Goal: Task Accomplishment & Management: Complete application form

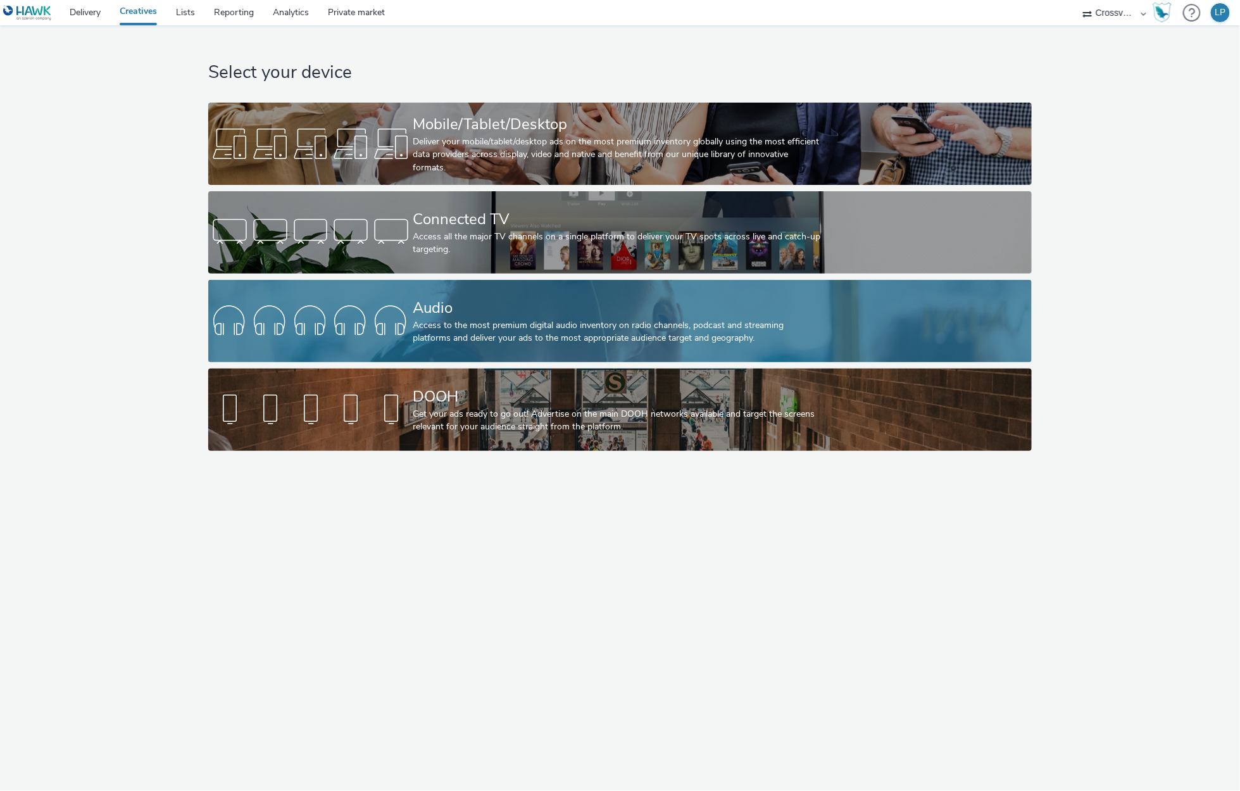
click at [392, 303] on div at bounding box center [310, 321] width 205 height 41
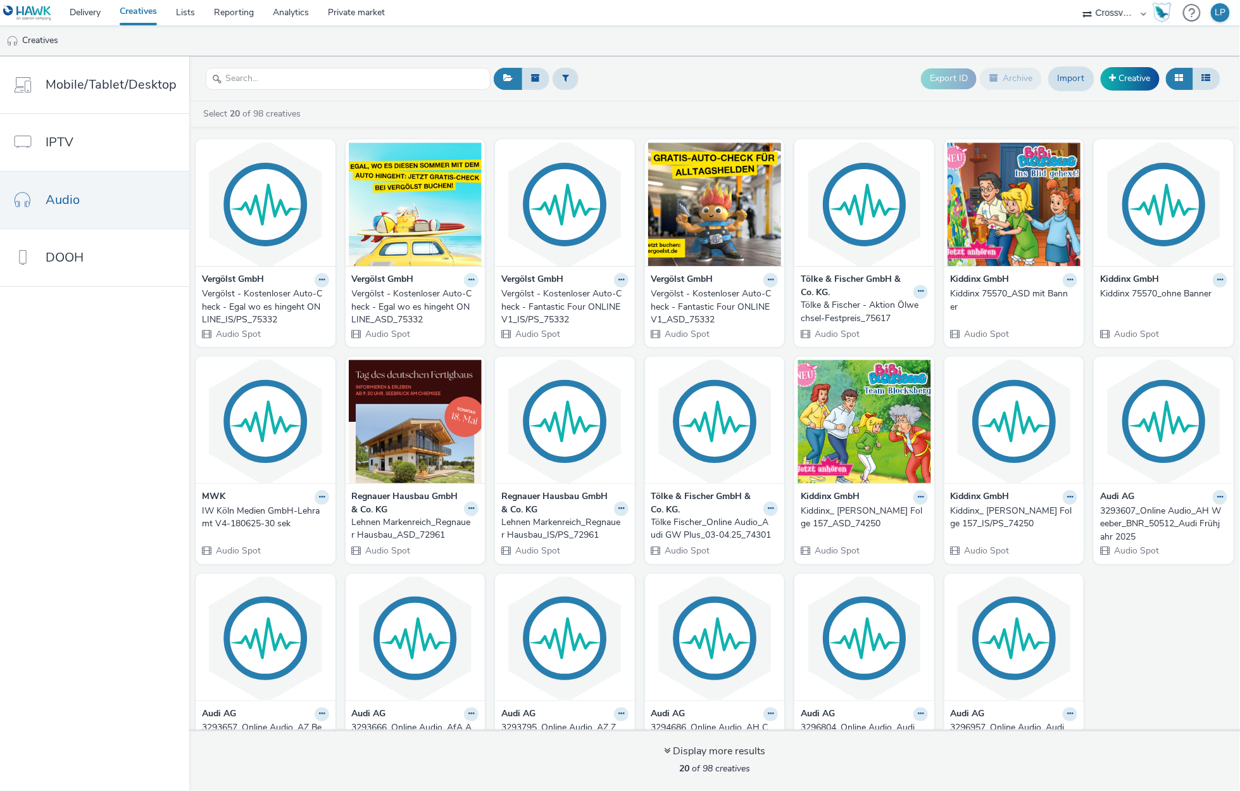
click at [469, 278] on icon at bounding box center [472, 280] width 6 height 8
click at [405, 310] on link "Edit" at bounding box center [431, 301] width 95 height 25
click at [464, 514] on button at bounding box center [471, 508] width 15 height 15
click at [434, 526] on link "Edit" at bounding box center [431, 530] width 95 height 25
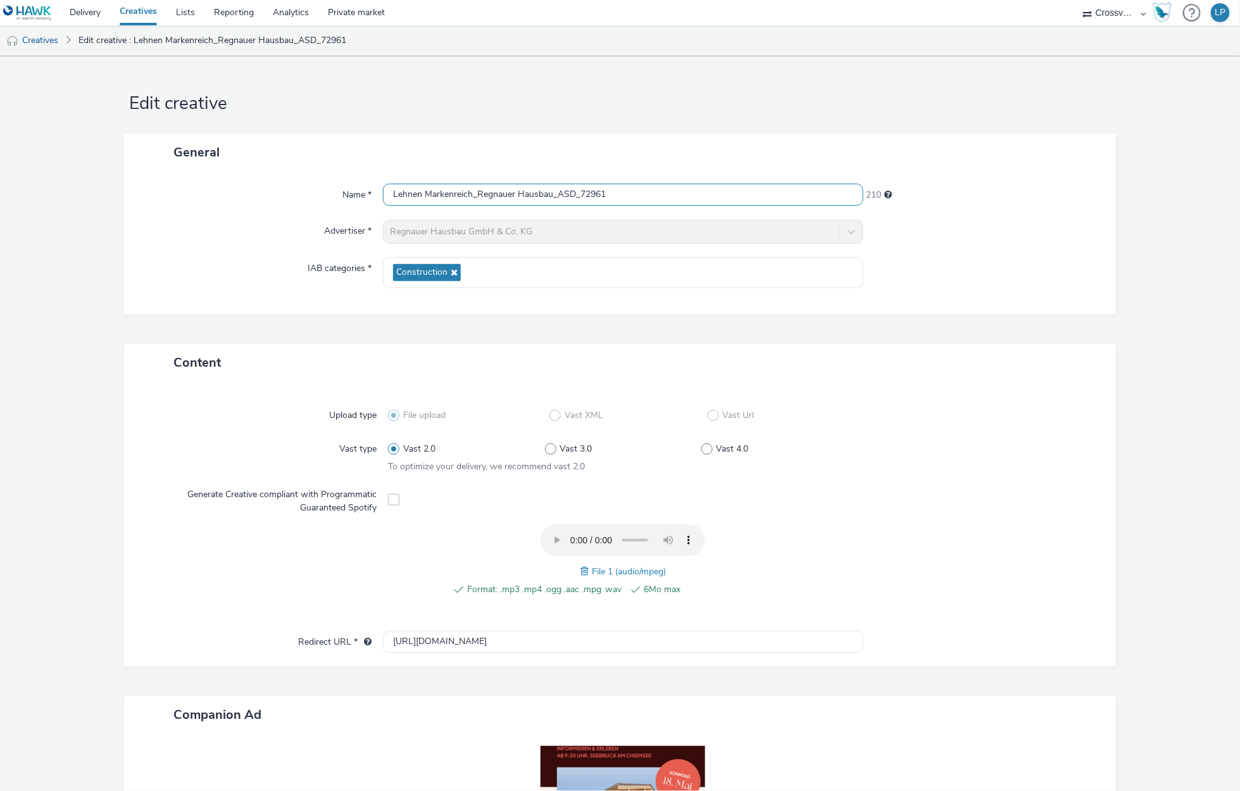
click at [686, 185] on input "Lehnen Markenreich_Regnauer Hausbau_ASD_72961" at bounding box center [623, 195] width 481 height 22
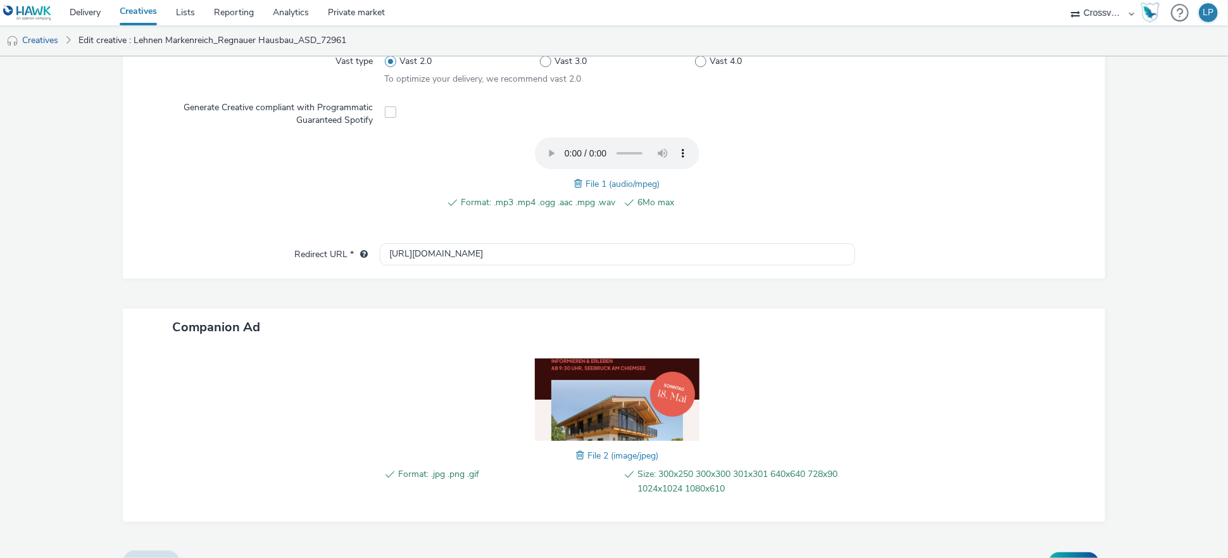
scroll to position [410, 0]
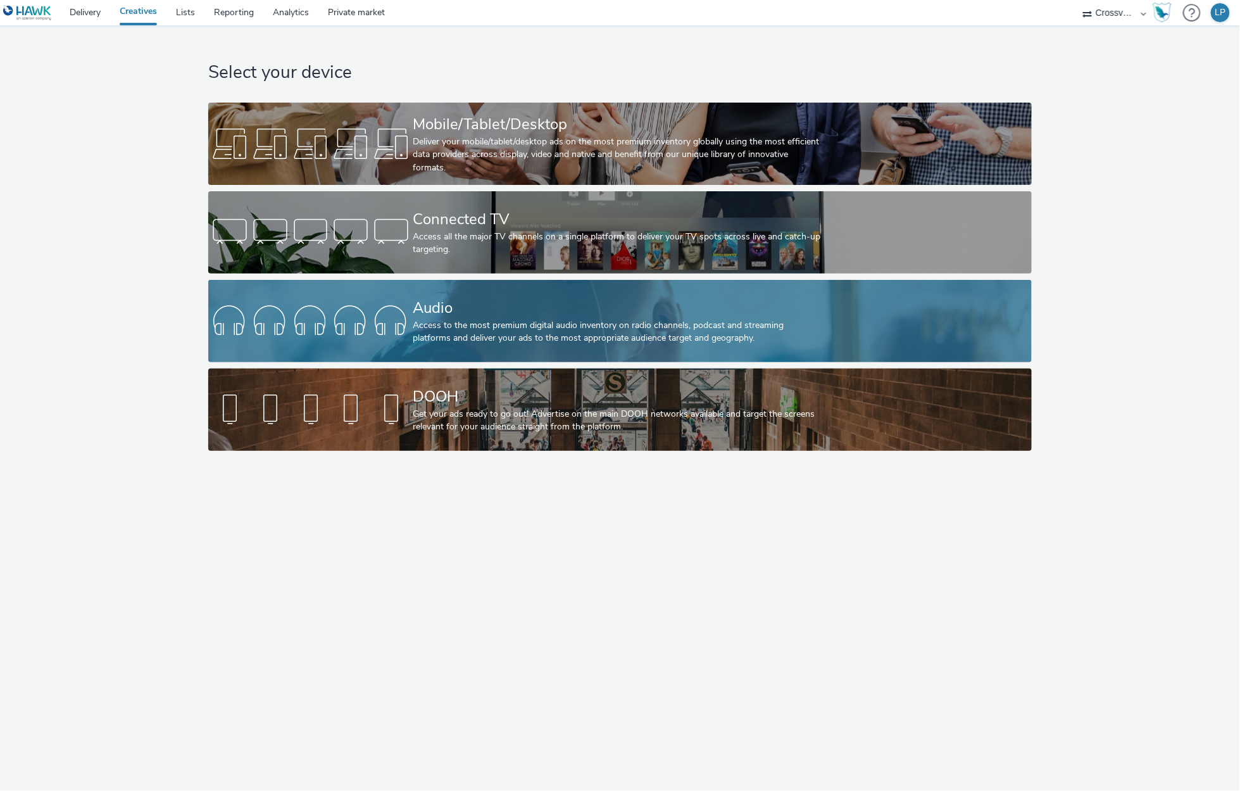
click at [551, 301] on div "Audio" at bounding box center [618, 308] width 410 height 22
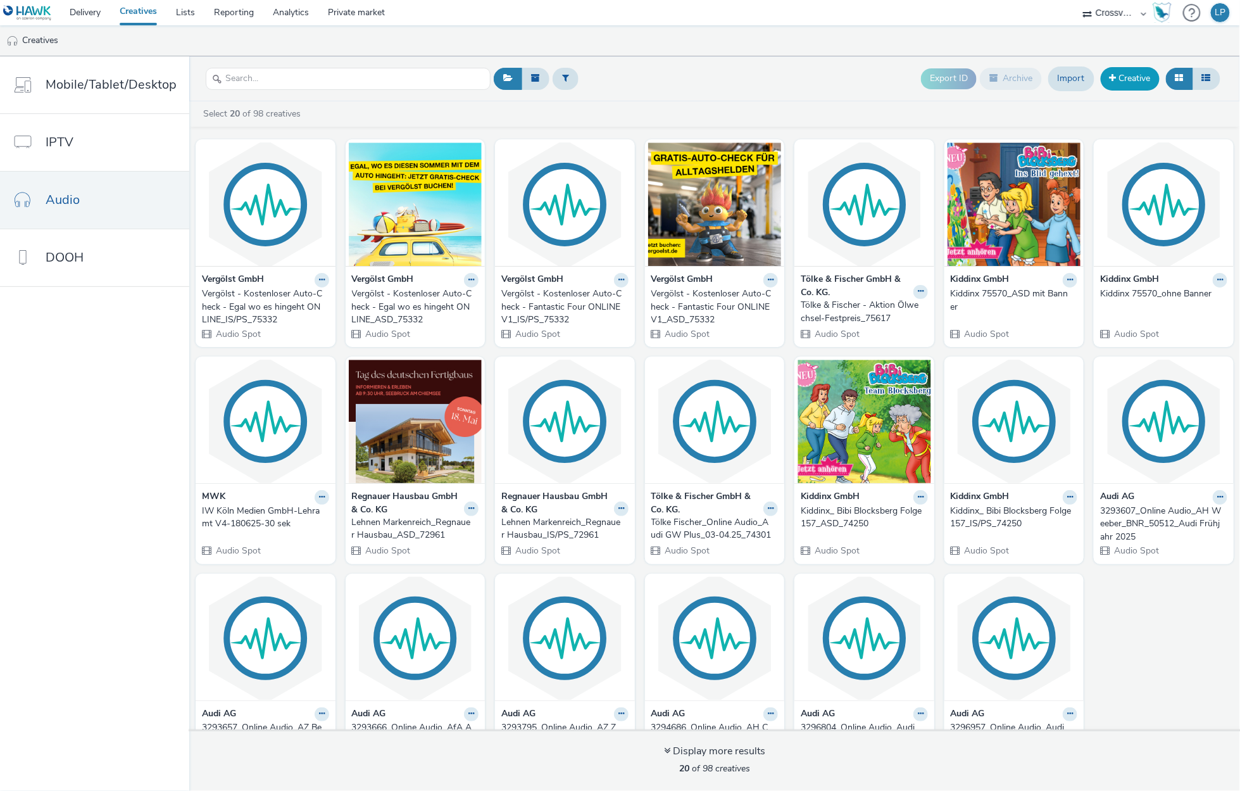
click at [1155, 86] on link "Creative" at bounding box center [1130, 78] width 59 height 23
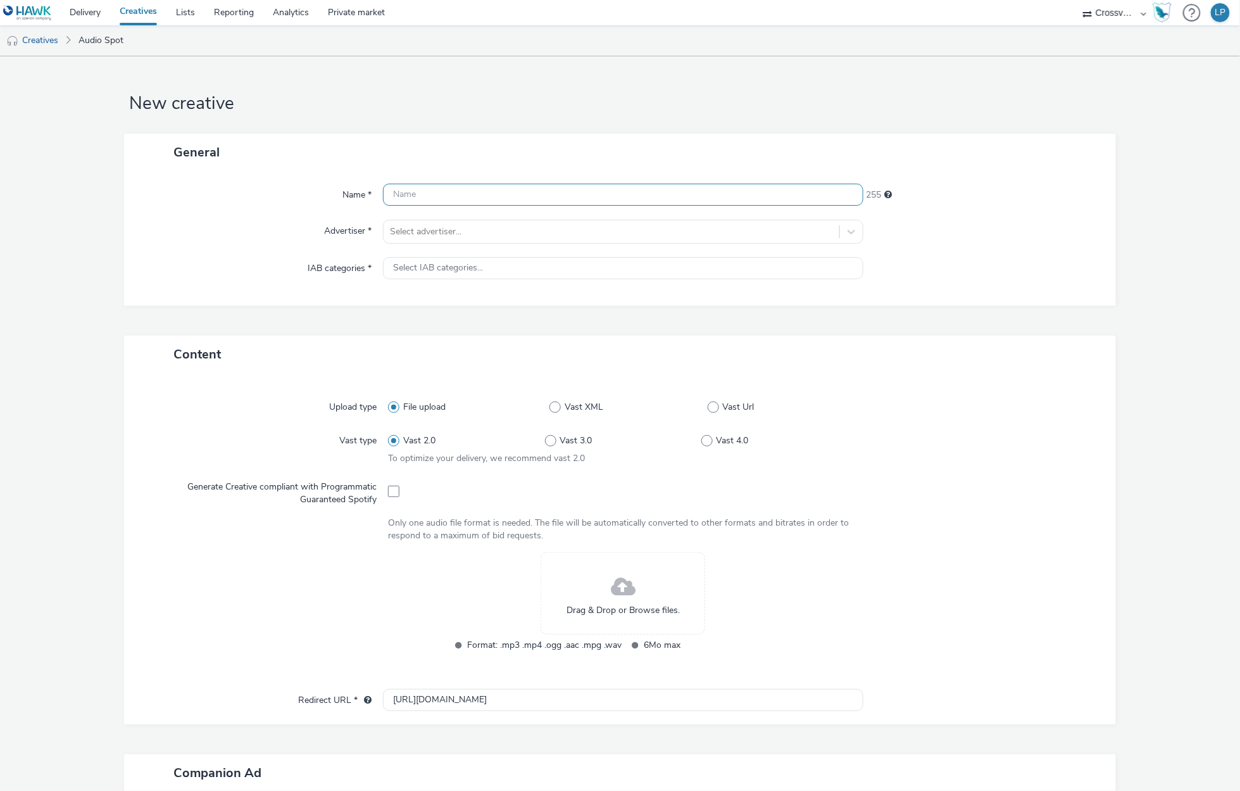
click at [534, 187] on input "text" at bounding box center [623, 195] width 481 height 22
paste input "Lehnen Markenreich_Regnauer Hausbau_F2_ASD_EA-72961-75744"
type input "Lehnen Markenreich_Regnauer Hausbau_F2_ASD_EA-72961-75744"
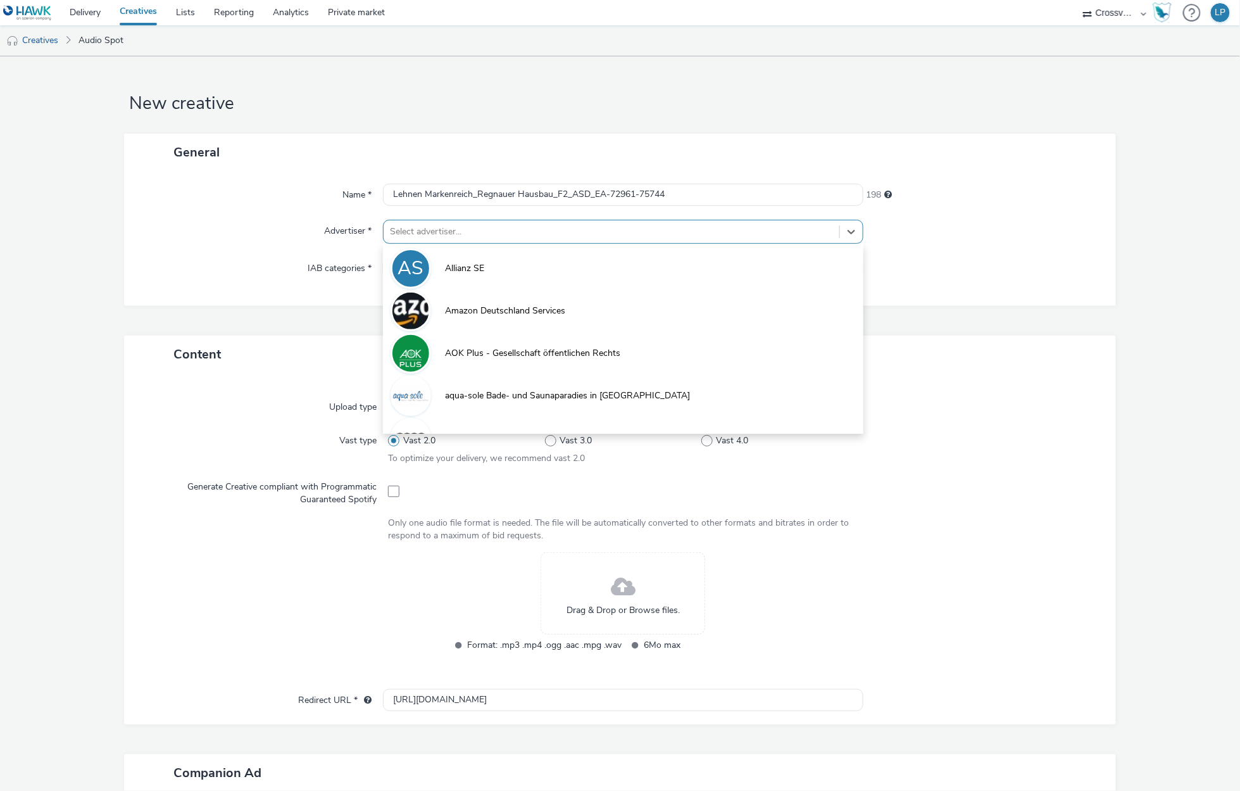
click at [492, 222] on div "Select advertiser..." at bounding box center [612, 232] width 456 height 20
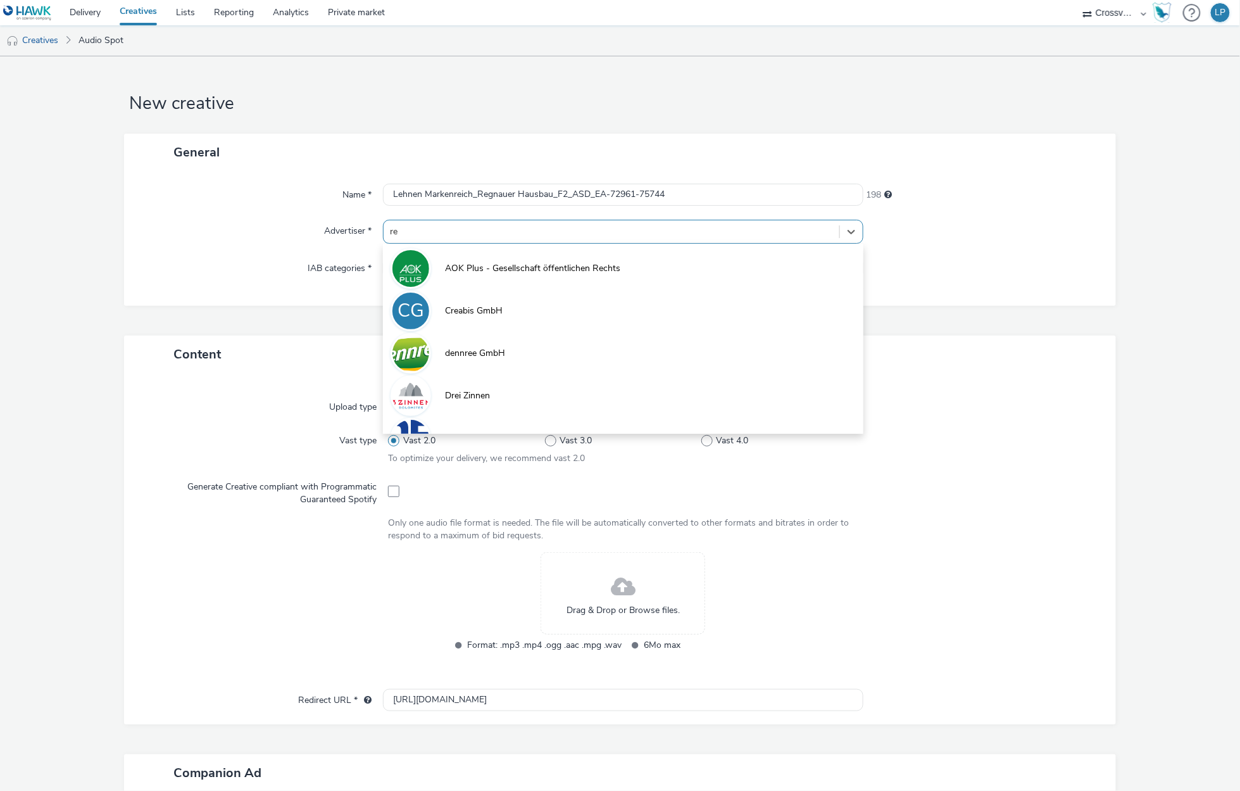
type input "reg"
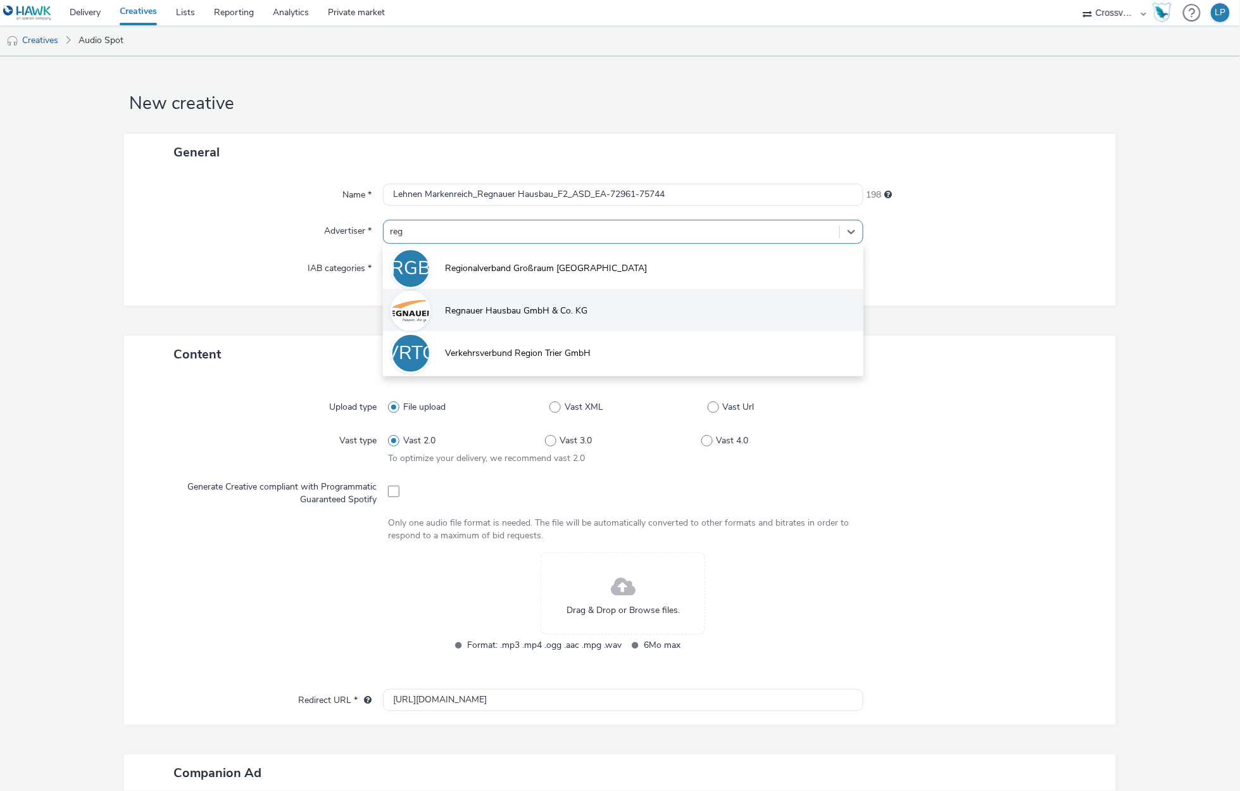
click at [445, 315] on span "Regnauer Hausbau GmbH & Co. KG" at bounding box center [516, 311] width 142 height 13
type input "http://regnauer.de"
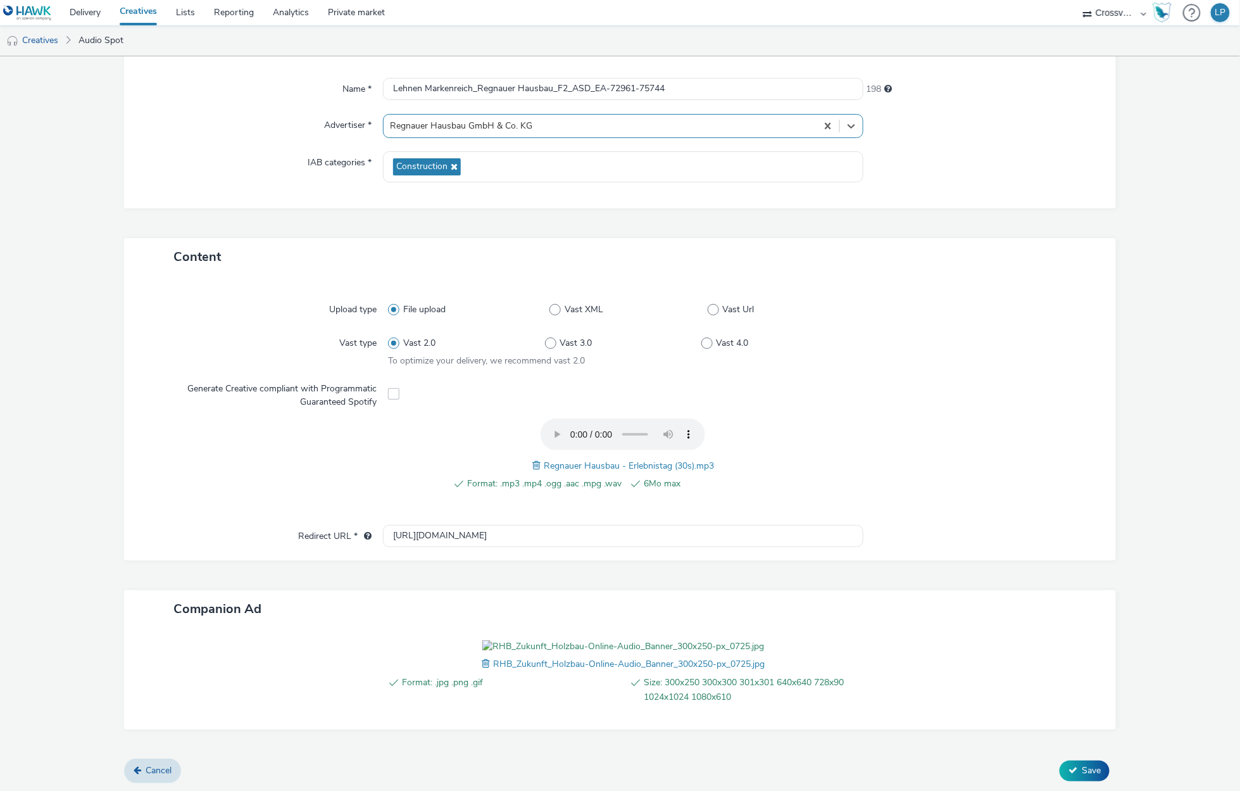
scroll to position [178, 0]
click at [1088, 763] on span "Save" at bounding box center [1091, 769] width 19 height 12
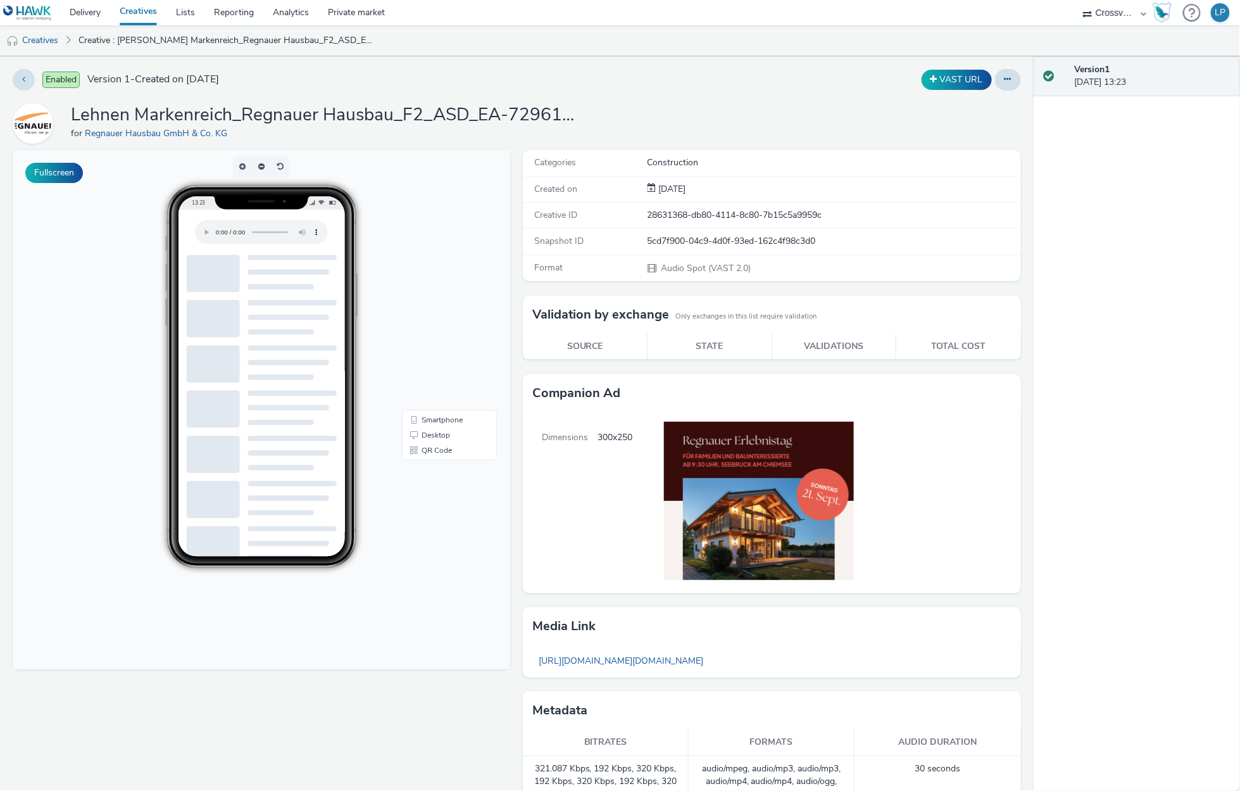
click at [639, 108] on div "Lehnen Markenreich_Regnauer Hausbau_F2_ASD_EA-72961-75744 for Regnauer Hausbau …" at bounding box center [517, 123] width 1009 height 41
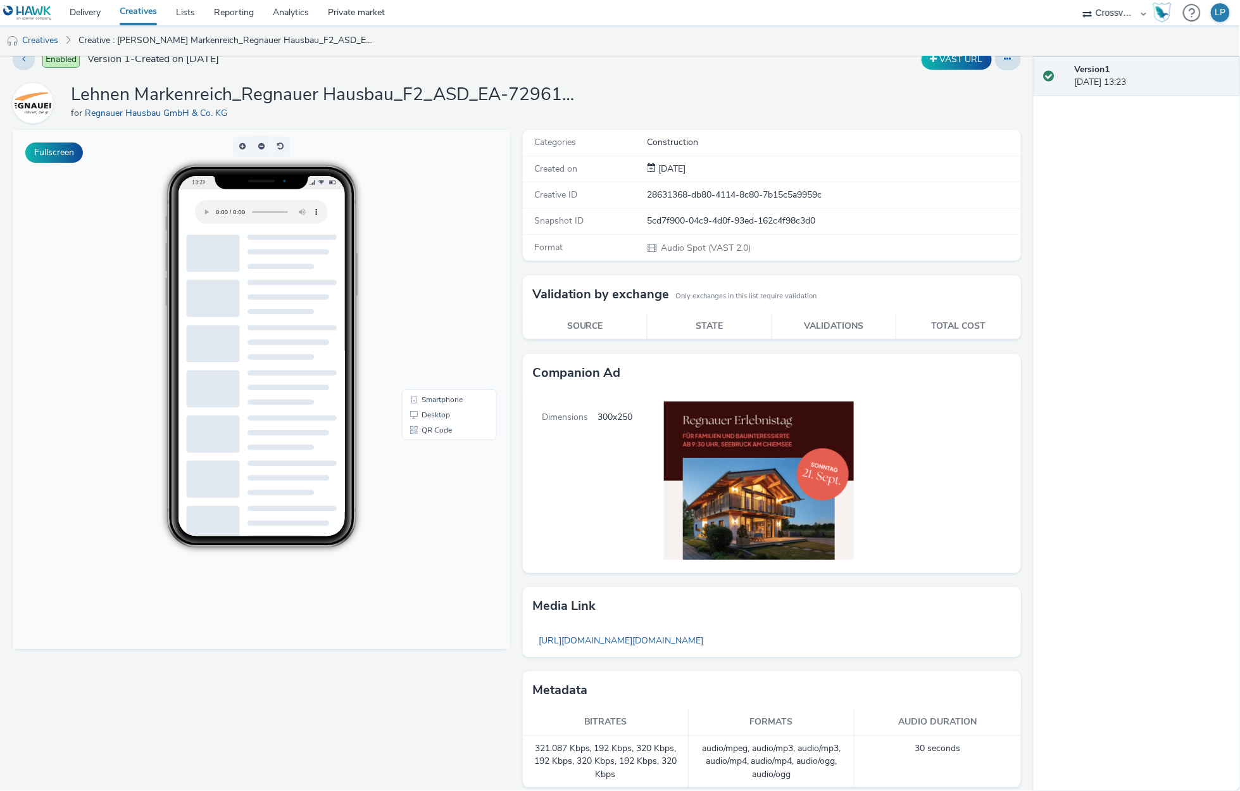
scroll to position [30, 0]
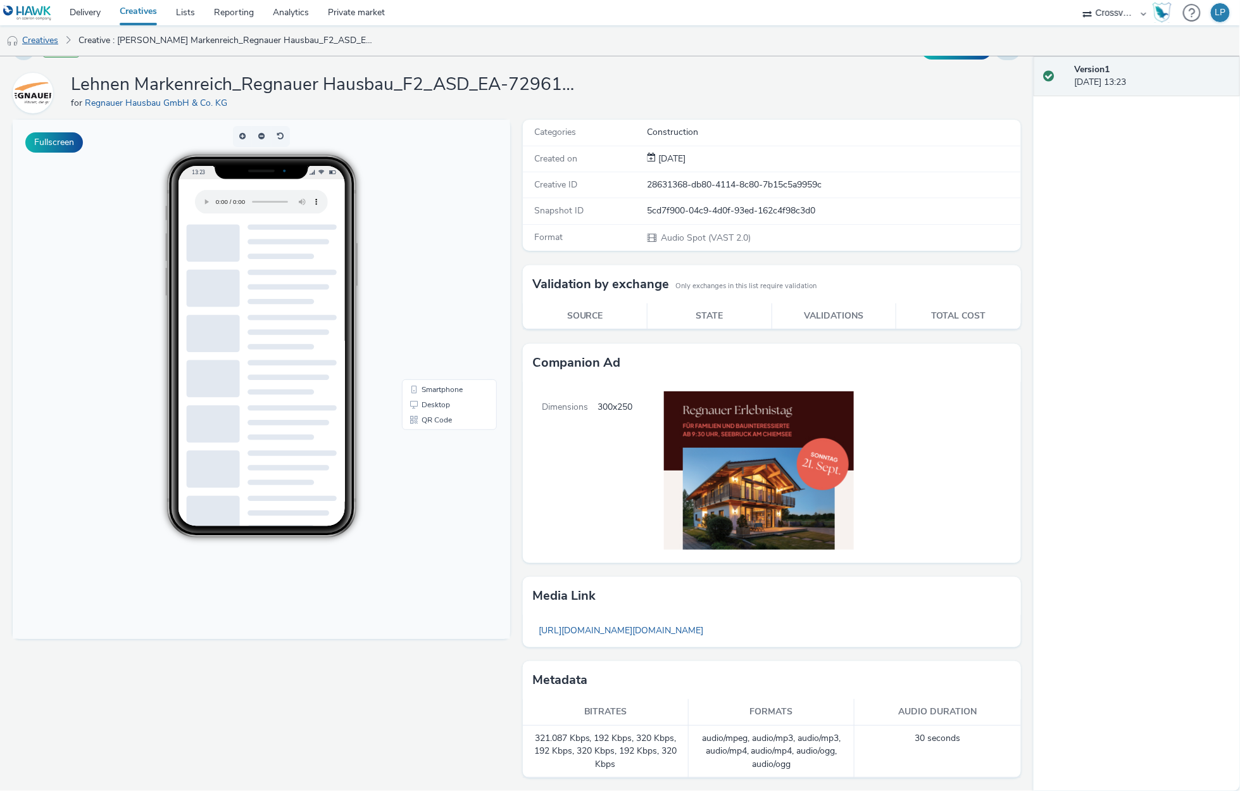
click at [52, 39] on link "Creatives" at bounding box center [32, 40] width 65 height 30
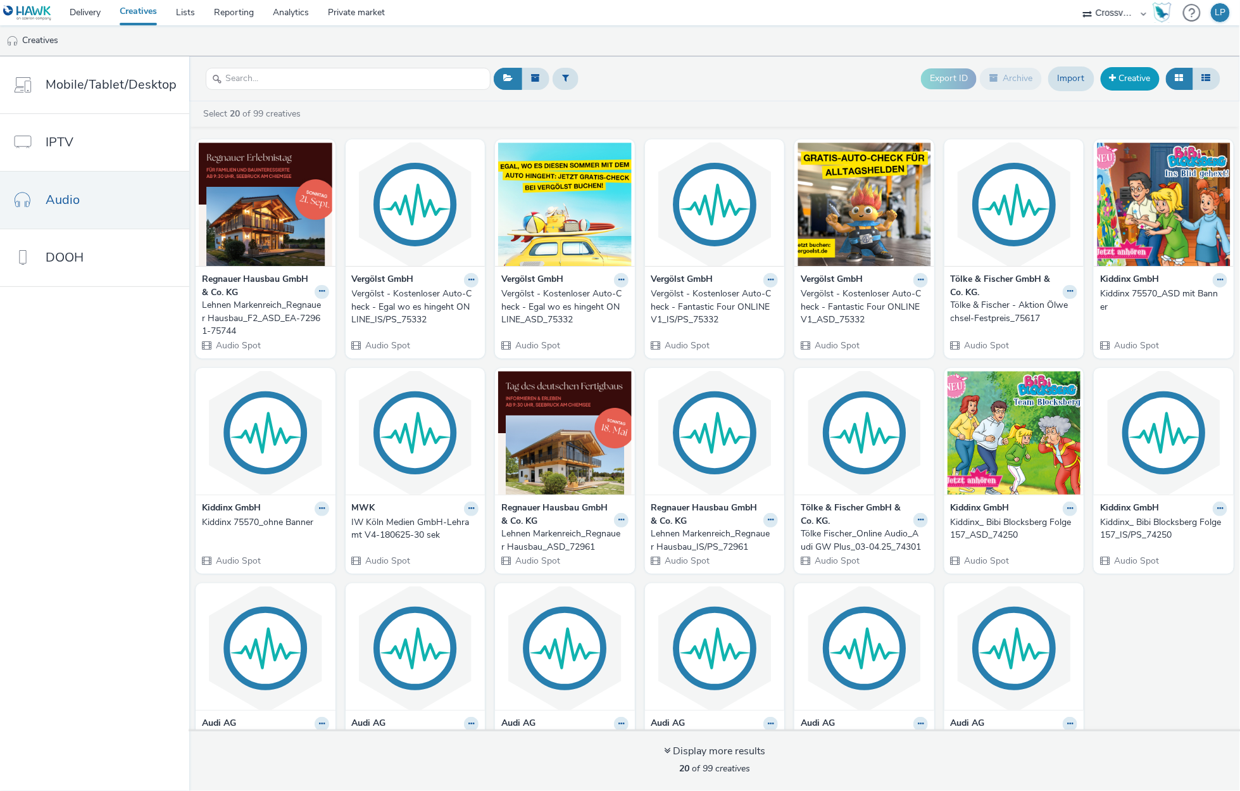
click at [1112, 73] on span at bounding box center [1113, 77] width 7 height 9
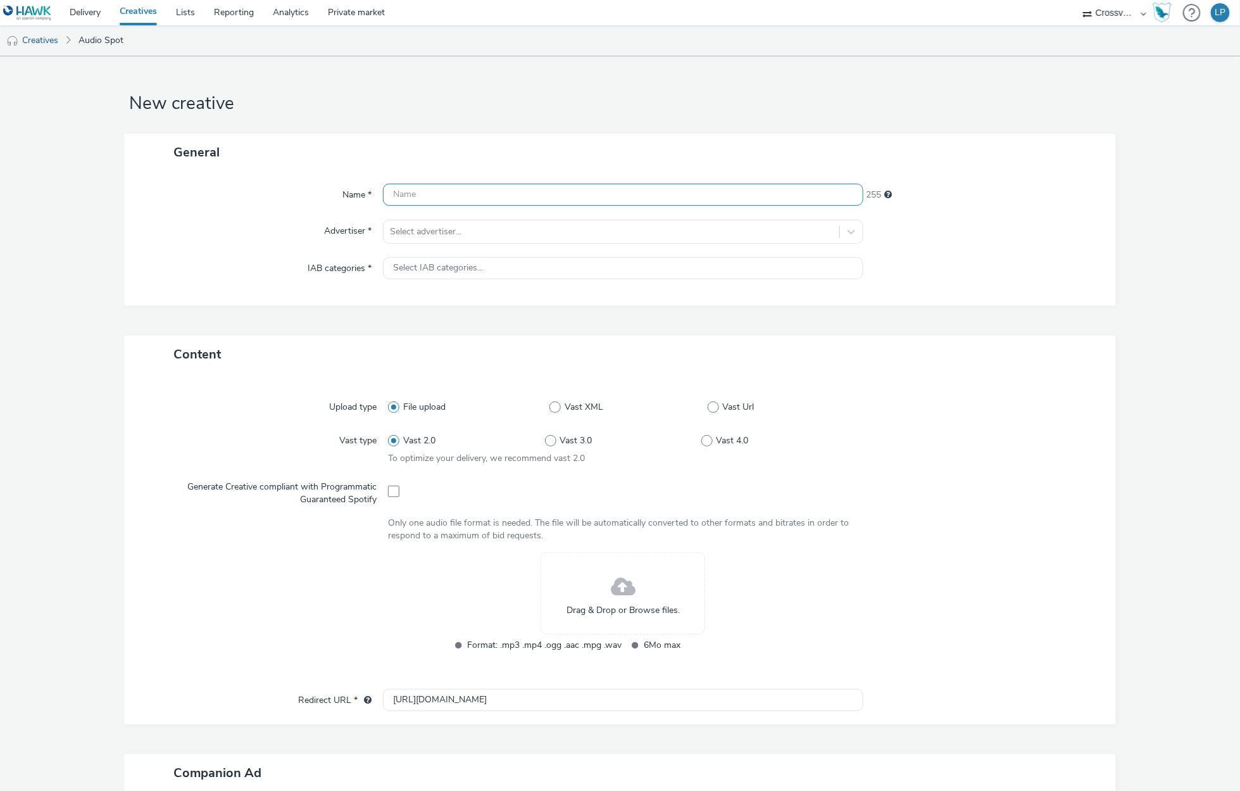
click at [430, 188] on input "text" at bounding box center [623, 195] width 481 height 22
paste input "Lehnen Markenreich_Regnauer Hausbau_F2_IS/PS_EA-72961-75744"
type input "Lehnen Markenreich_Regnauer Hausbau_F2_IS/PS_EA-72961-75744"
click at [467, 227] on div at bounding box center [611, 231] width 443 height 15
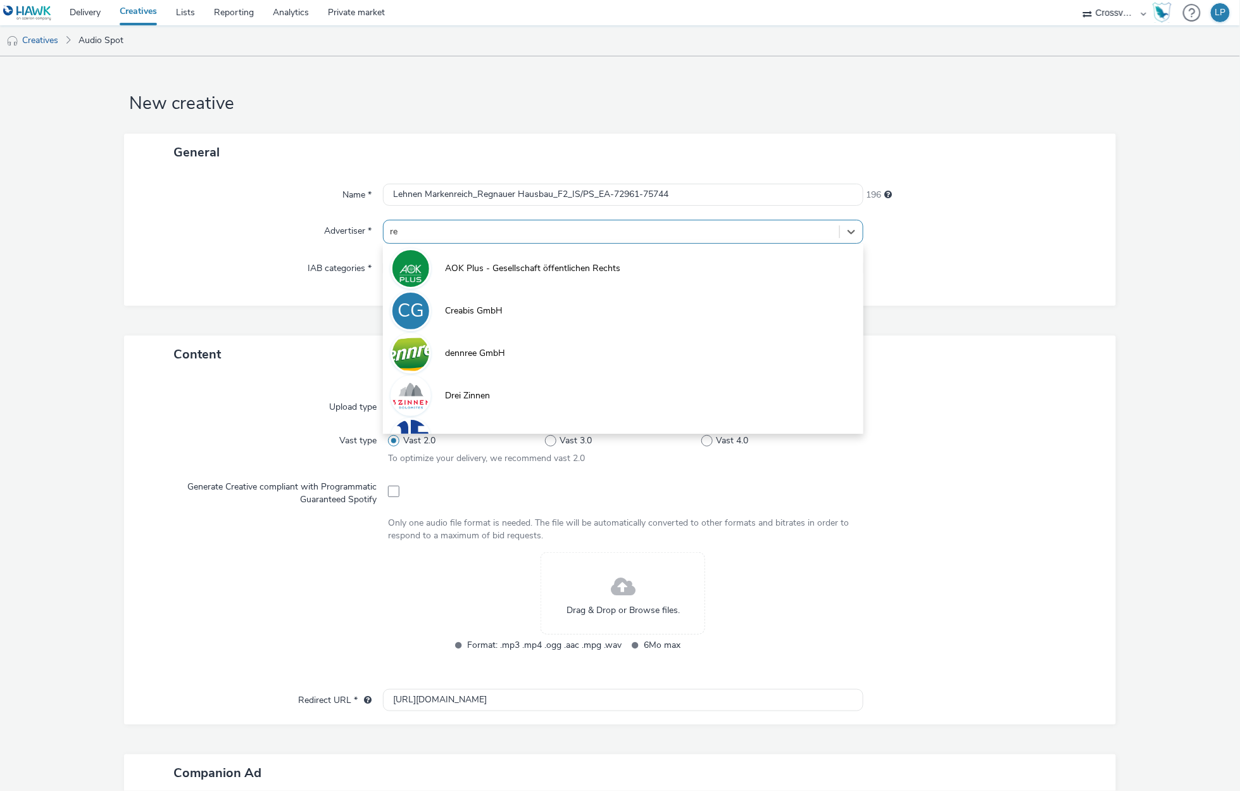
type input "reg"
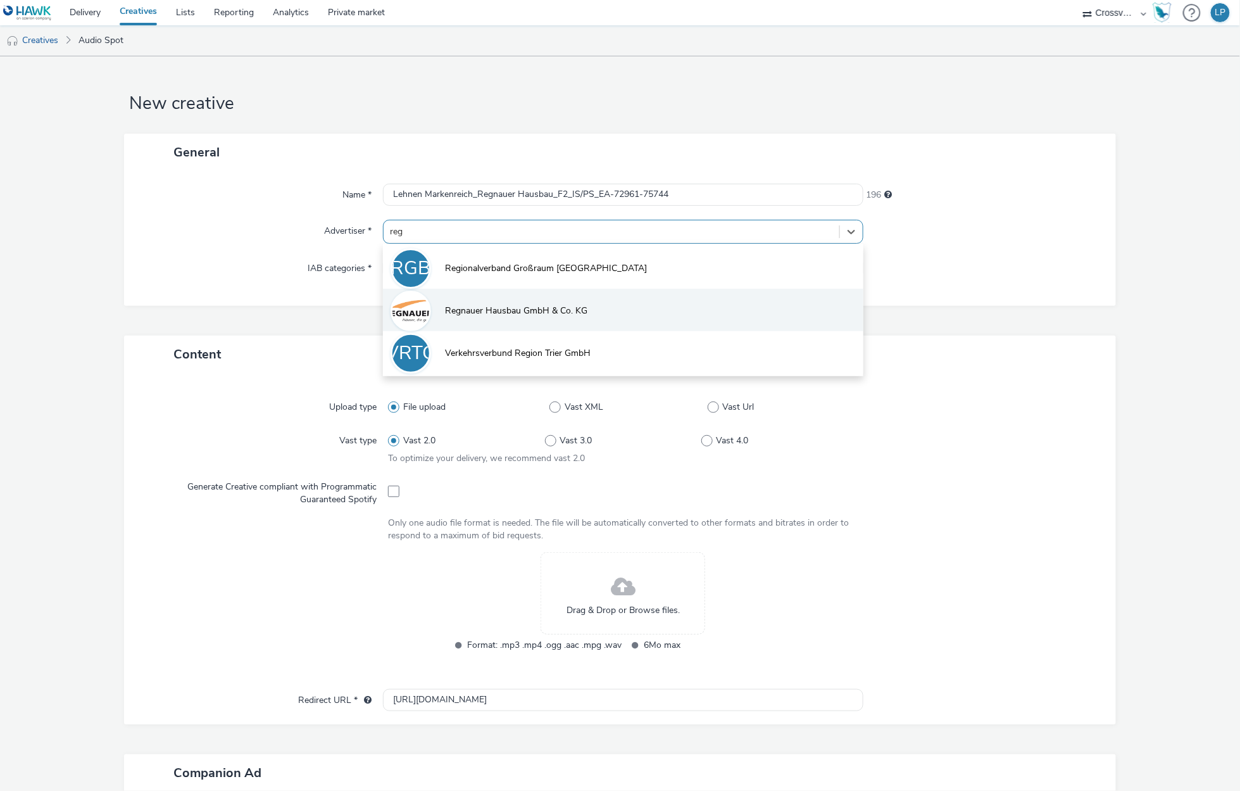
click at [494, 297] on li "Regnauer Hausbau GmbH & Co. KG" at bounding box center [623, 310] width 481 height 42
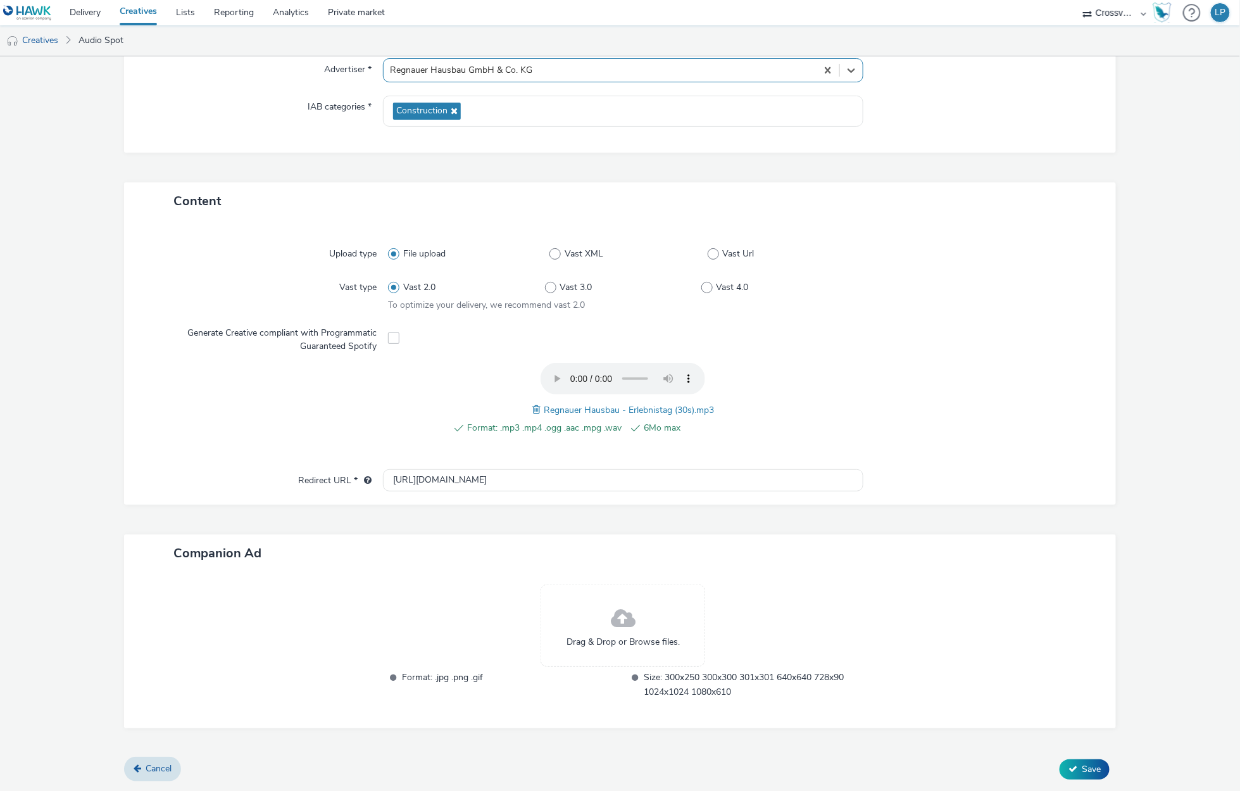
scroll to position [159, 0]
click at [1082, 772] on span "Save" at bounding box center [1091, 771] width 19 height 12
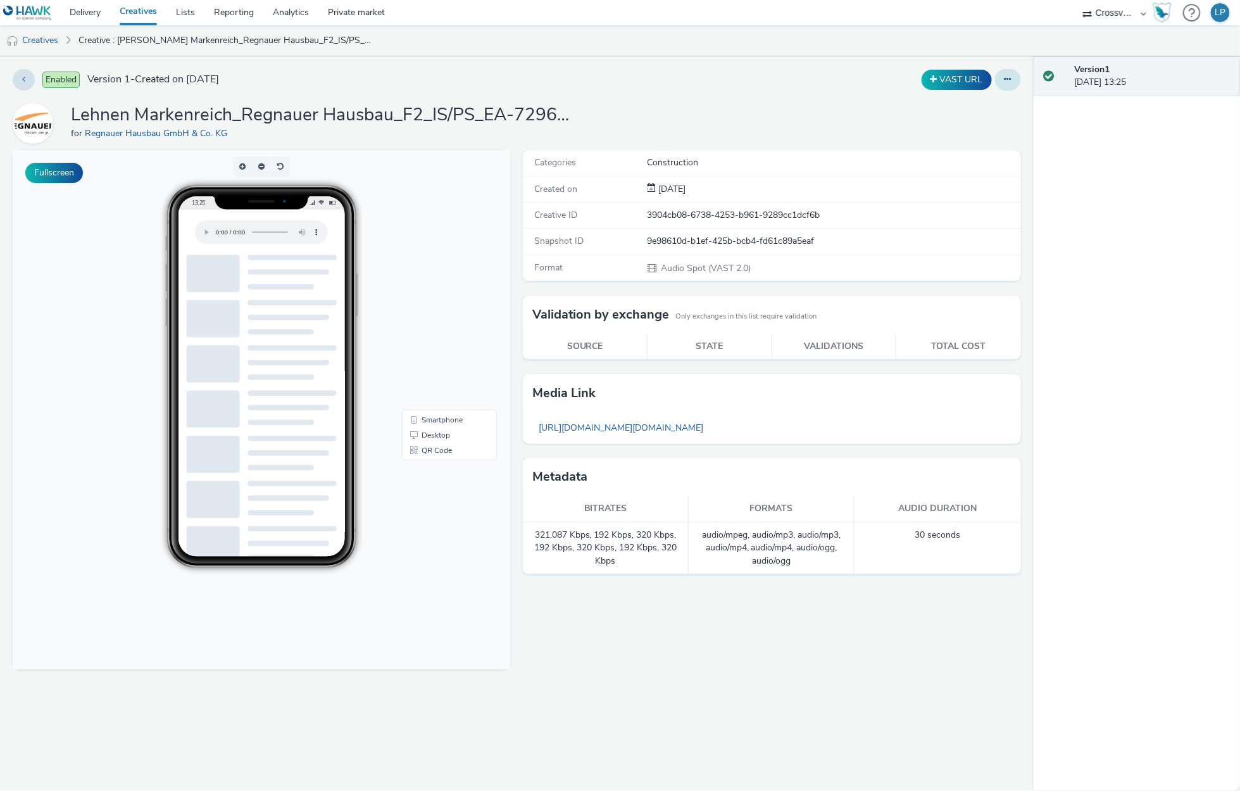
click at [1004, 79] on button at bounding box center [1008, 80] width 26 height 22
click at [949, 111] on link "Edit" at bounding box center [973, 104] width 95 height 25
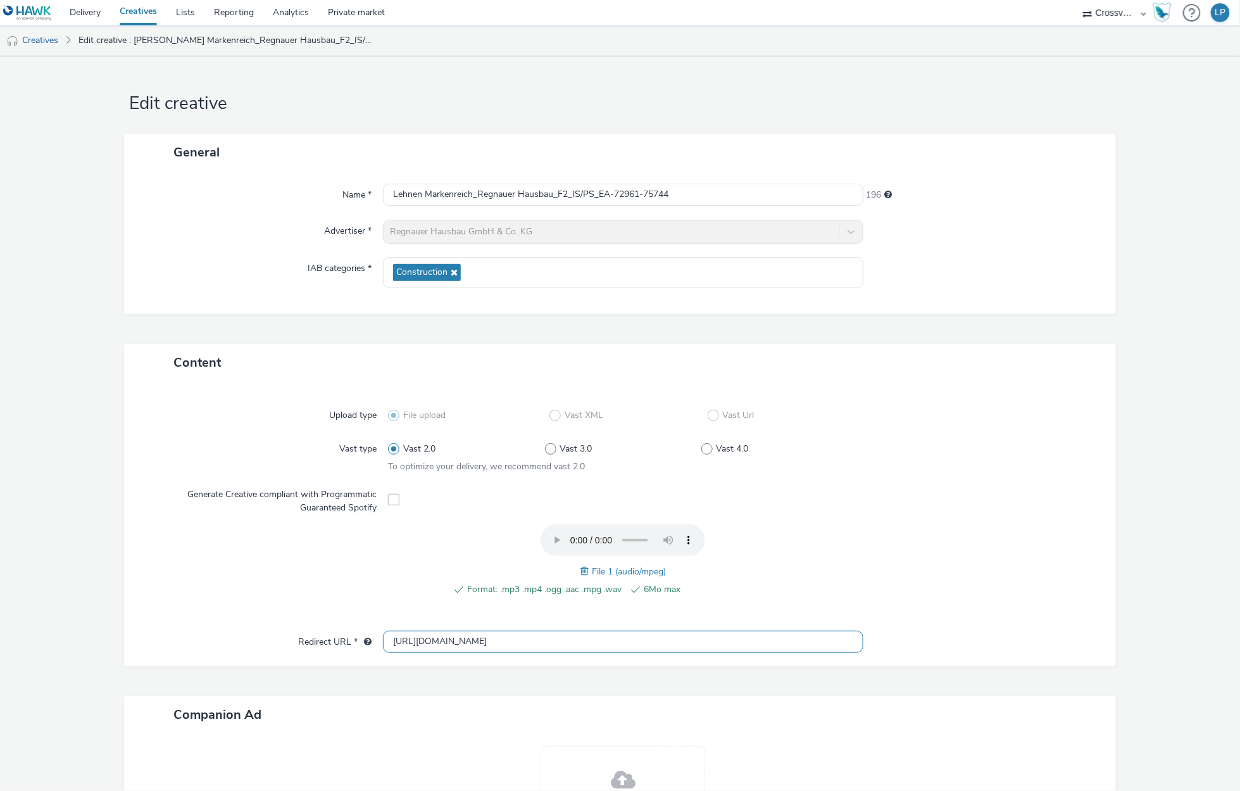
click at [515, 634] on input "http://regnauer.de" at bounding box center [623, 642] width 481 height 22
drag, startPoint x: 515, startPoint y: 634, endPoint x: 293, endPoint y: 633, distance: 222.9
click at [293, 633] on div "Redirect URL * http://regnauer.de" at bounding box center [620, 642] width 967 height 23
paste input "s://www.regnauer.de/hausbau/zukunft-holzbau/"
type input "https://www.regnauer.de/hausbau/zukunft-holzbau/"
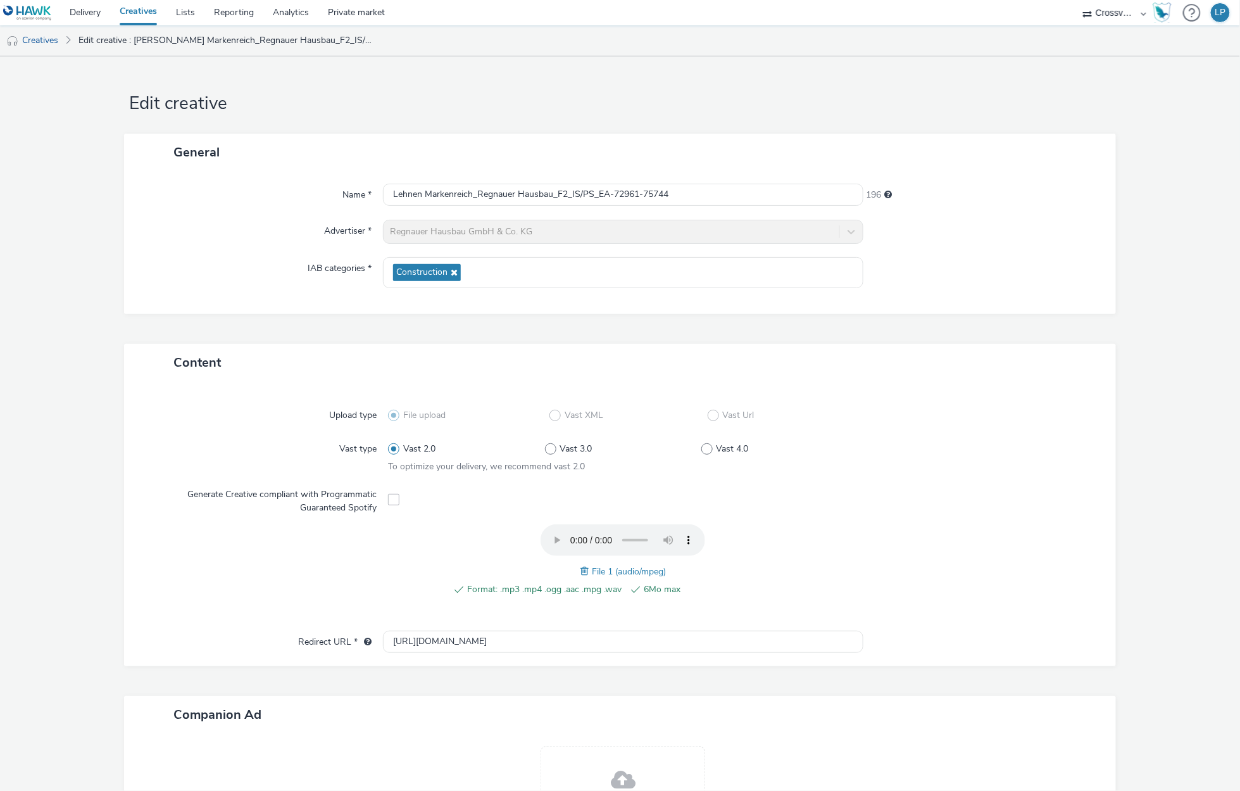
click at [1070, 536] on div at bounding box center [976, 566] width 235 height 85
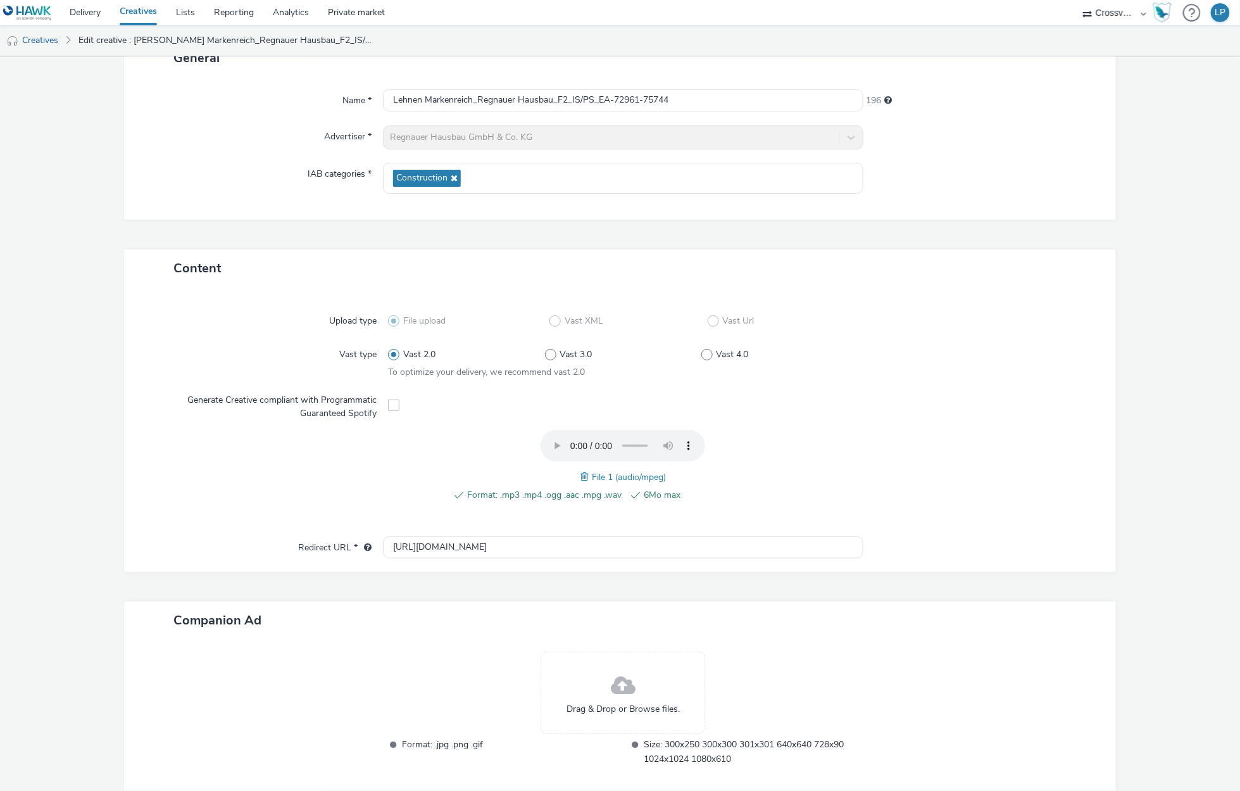
scroll to position [159, 0]
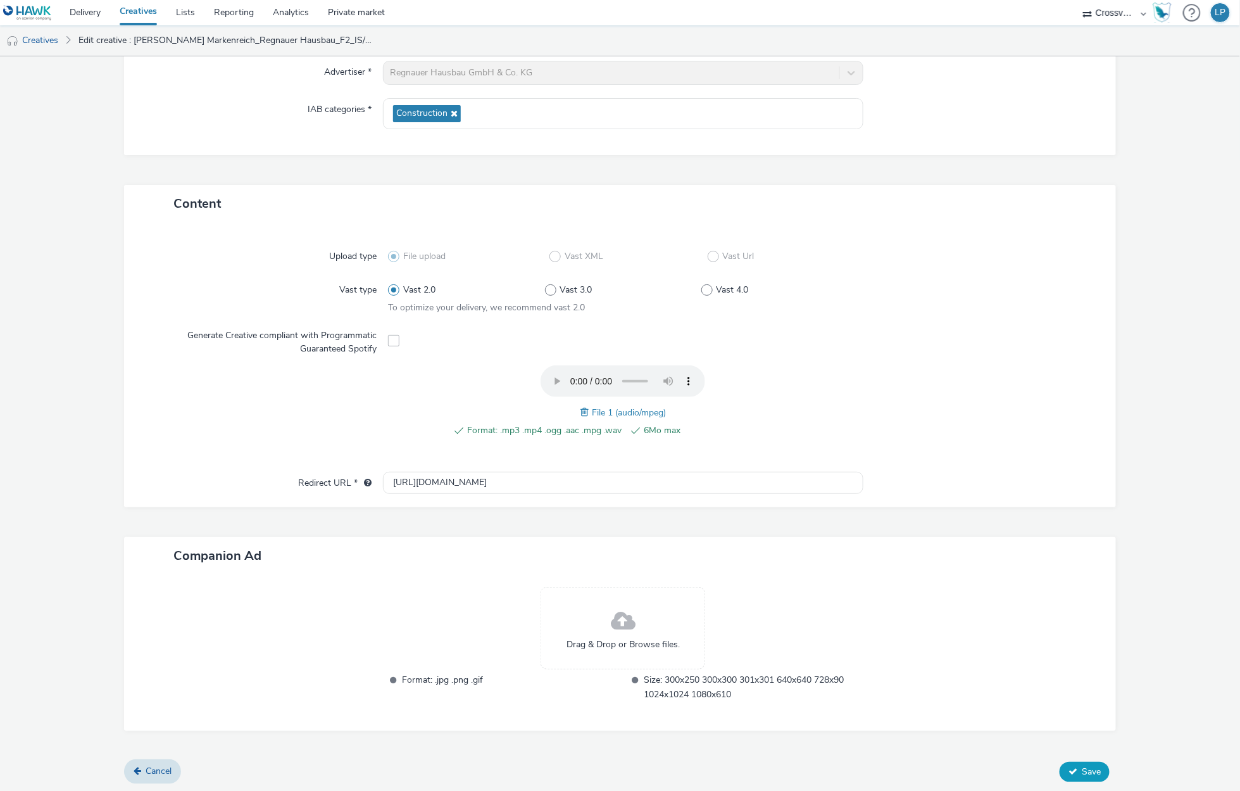
click at [1077, 778] on button "Save" at bounding box center [1085, 772] width 50 height 20
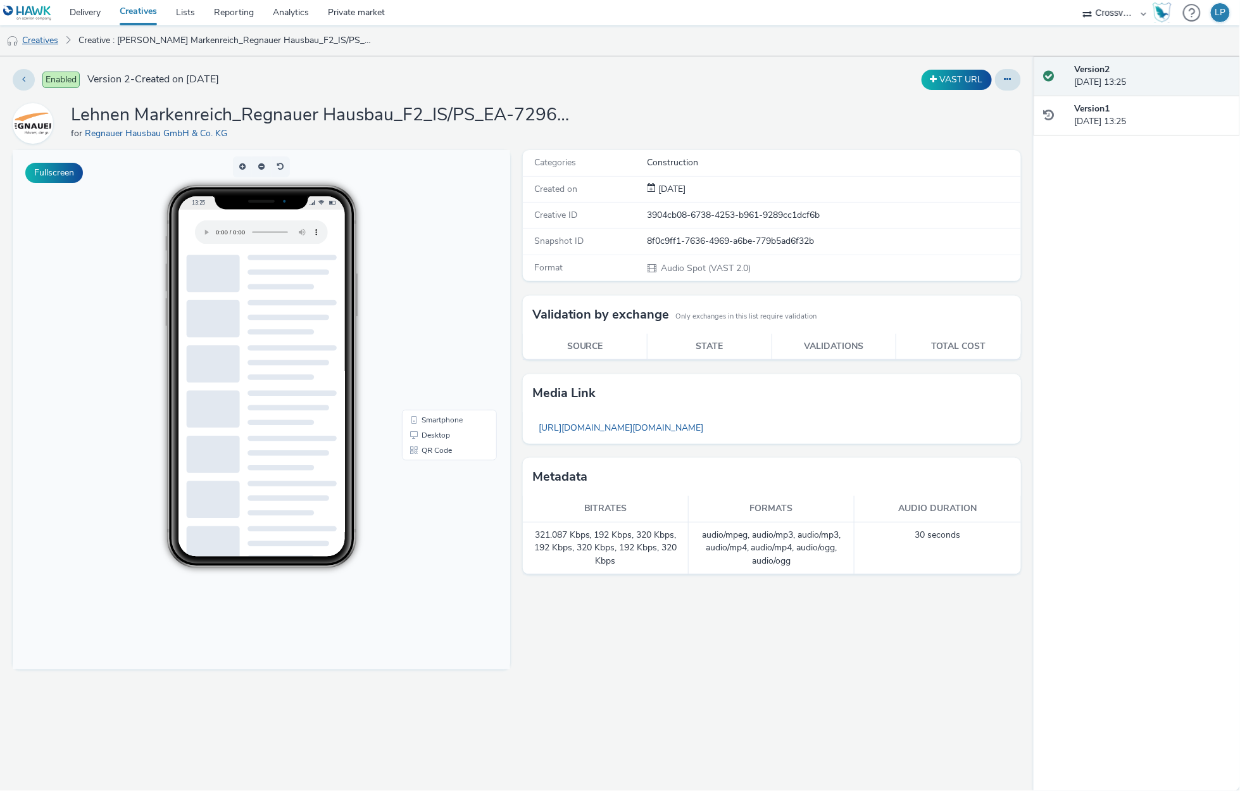
click at [50, 28] on link "Creatives" at bounding box center [32, 40] width 65 height 30
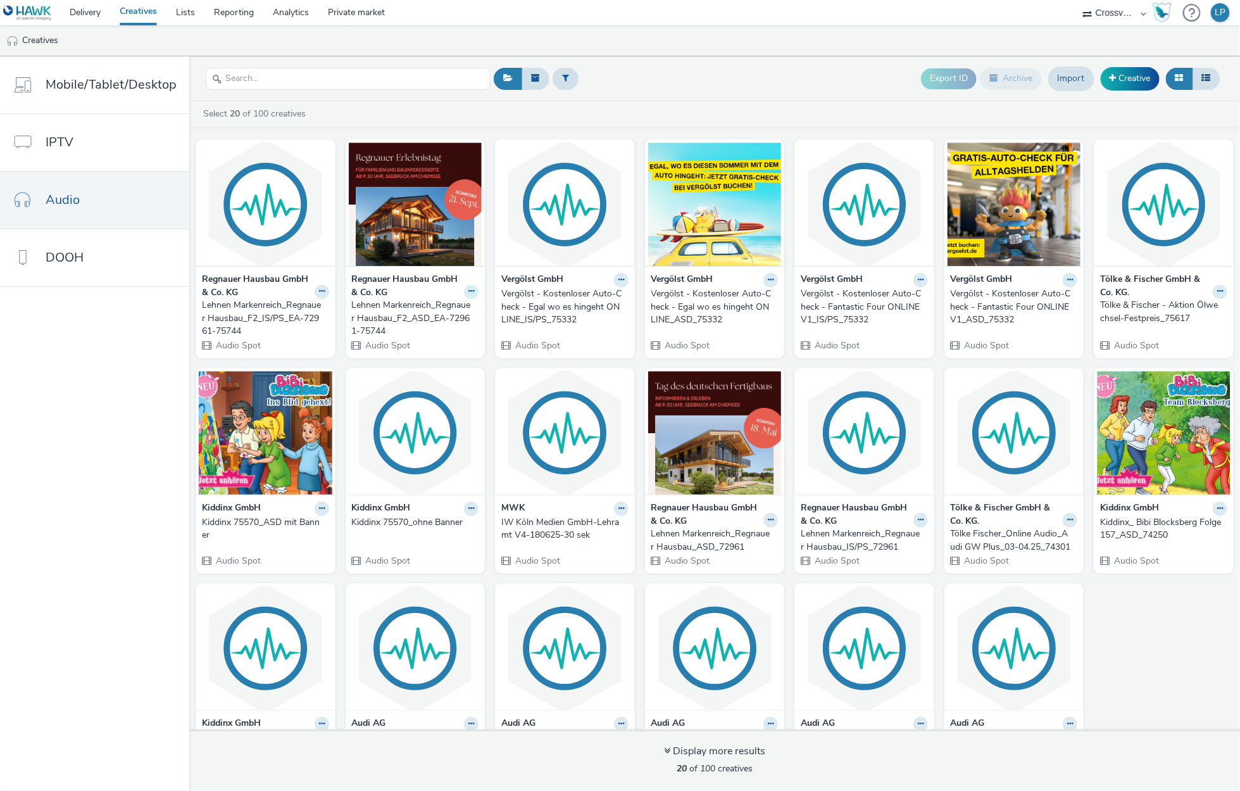
click at [469, 291] on icon at bounding box center [472, 291] width 6 height 8
click at [459, 315] on link "Edit" at bounding box center [431, 313] width 95 height 25
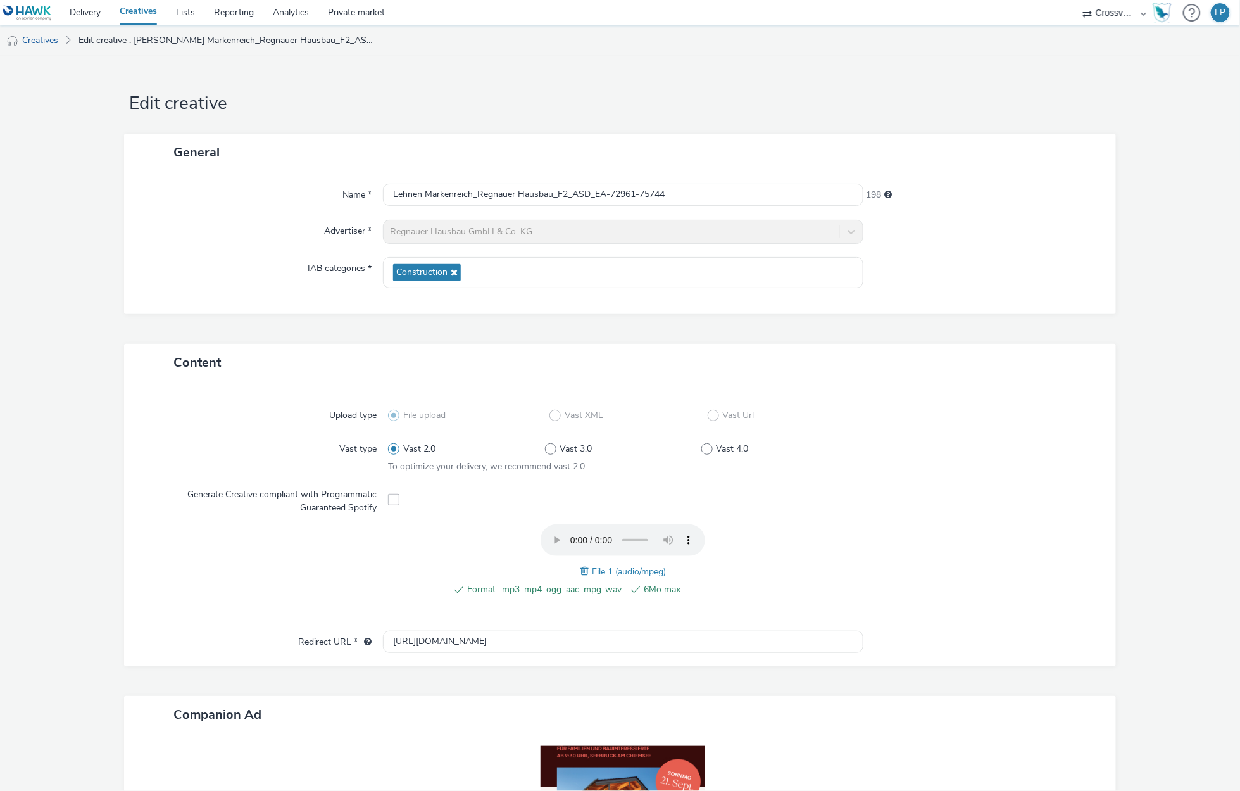
scroll to position [178, 0]
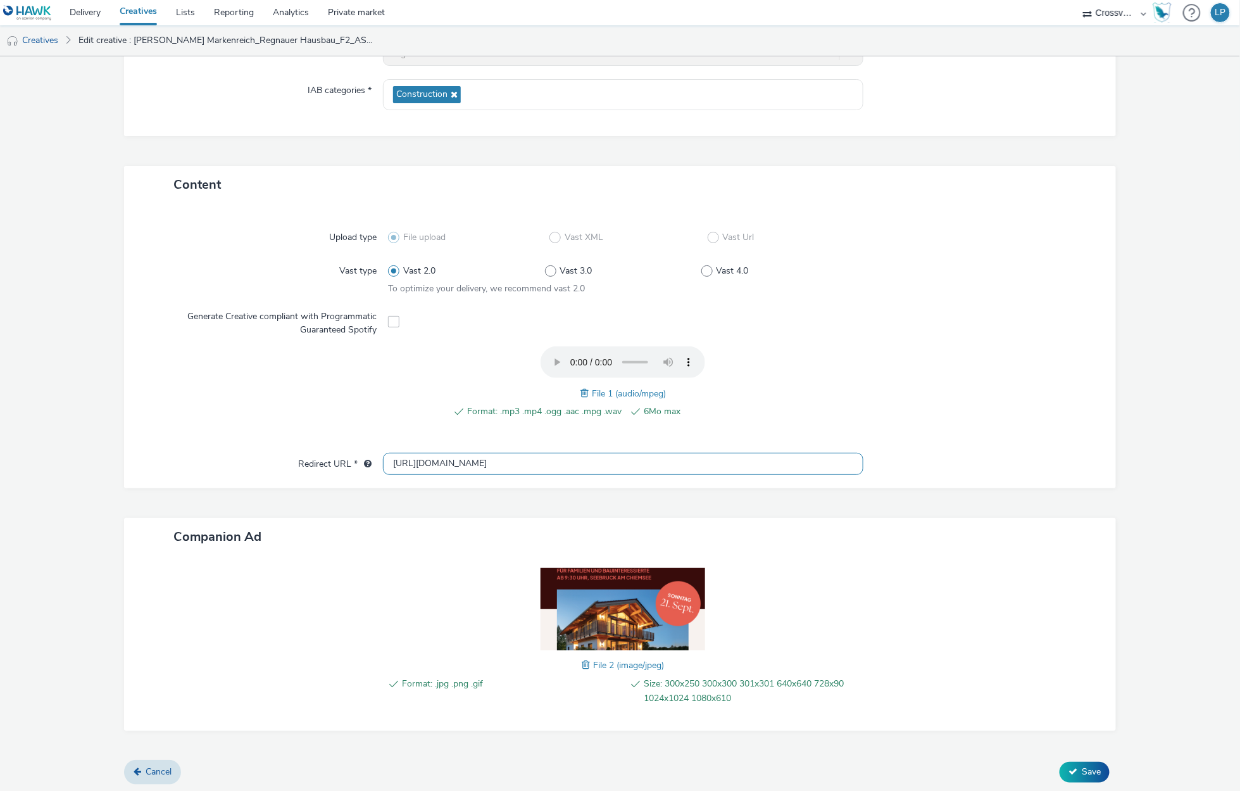
drag, startPoint x: 533, startPoint y: 464, endPoint x: 265, endPoint y: 453, distance: 268.7
click at [265, 453] on div "Redirect URL * http://regnauer.de" at bounding box center [620, 464] width 967 height 23
paste input "s://www.regnauer.de/hausbau/zukunft-holzbau/"
type input "https://www.regnauer.de/hausbau/zukunft-holzbau/"
click at [1084, 776] on button "Save" at bounding box center [1085, 772] width 50 height 20
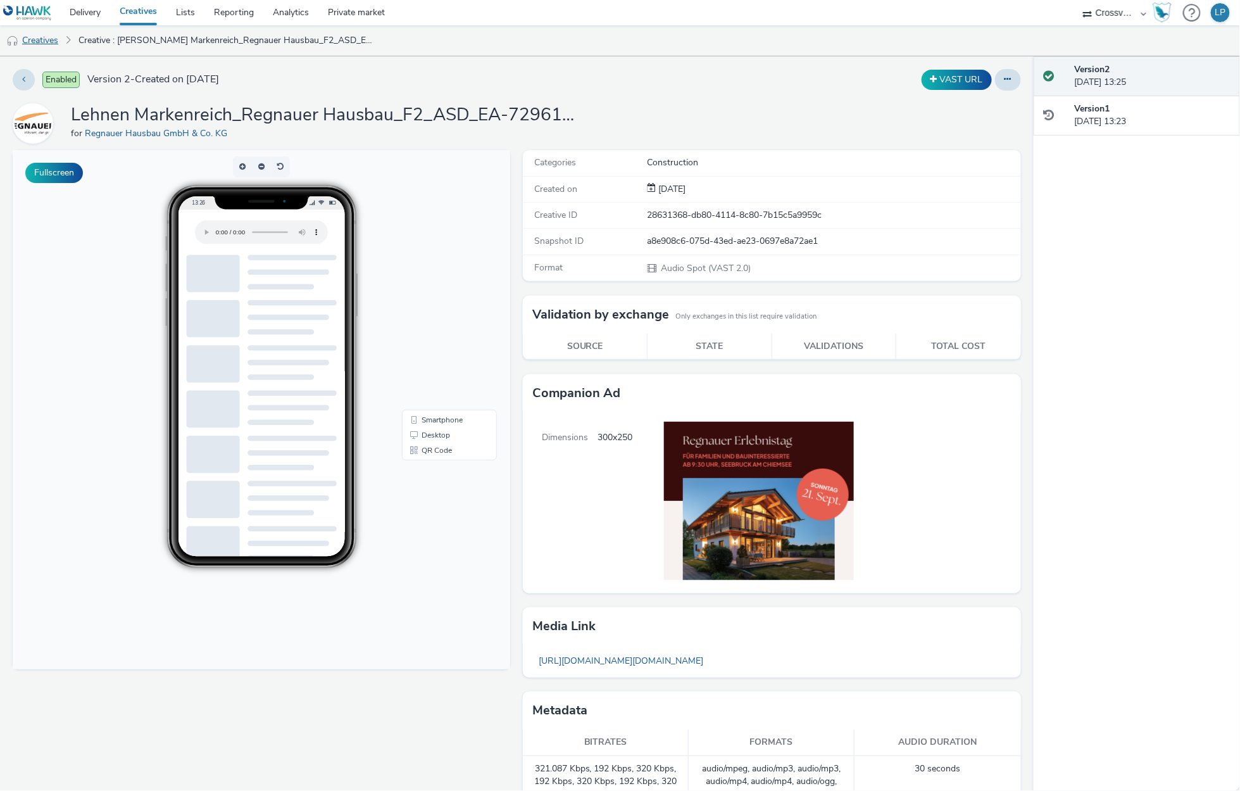
click at [51, 41] on link "Creatives" at bounding box center [32, 40] width 65 height 30
